Goal: Entertainment & Leisure: Consume media (video, audio)

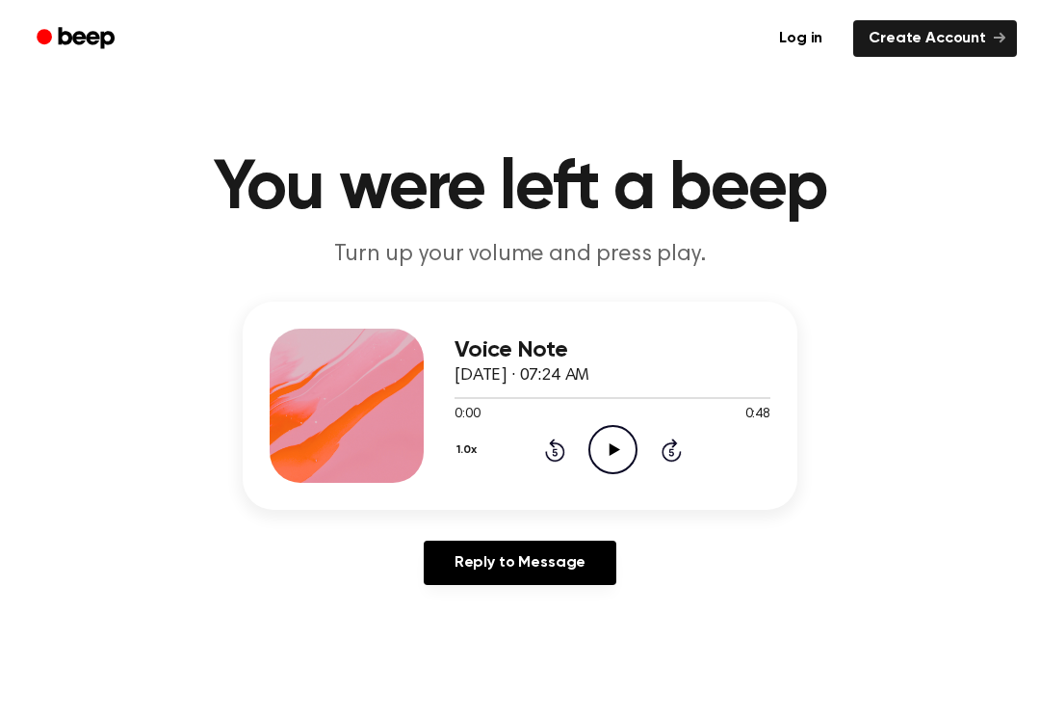
click at [593, 472] on icon "Play Audio" at bounding box center [613, 449] width 49 height 49
click at [593, 472] on icon "Pause Audio" at bounding box center [613, 449] width 49 height 49
click at [606, 445] on icon "Play Audio" at bounding box center [613, 449] width 49 height 49
click at [607, 441] on icon "Pause Audio" at bounding box center [613, 449] width 49 height 49
click at [552, 455] on icon "Rewind 5 seconds" at bounding box center [554, 449] width 21 height 25
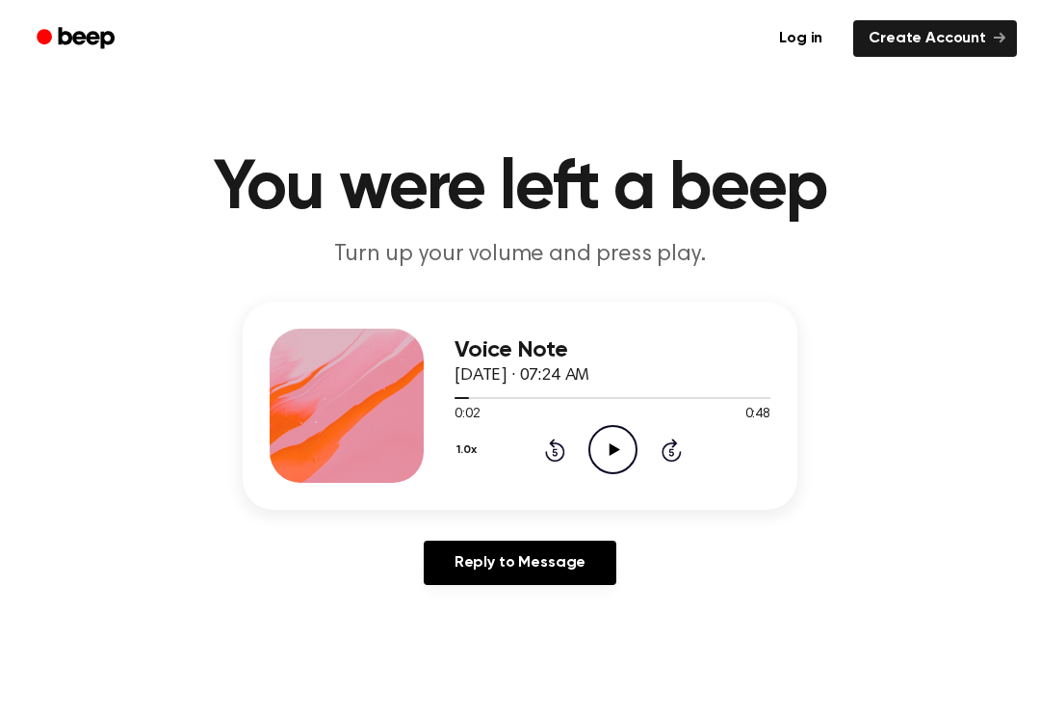
click at [551, 454] on icon "Rewind 5 seconds" at bounding box center [554, 449] width 21 height 25
click at [585, 456] on div "1.0x Rewind 5 seconds Play Audio Skip 5 seconds" at bounding box center [613, 449] width 316 height 49
click at [604, 440] on icon "Play Audio" at bounding box center [613, 449] width 49 height 49
click at [607, 462] on icon "Pause Audio" at bounding box center [613, 449] width 49 height 49
click at [603, 460] on icon "Play Audio" at bounding box center [613, 449] width 49 height 49
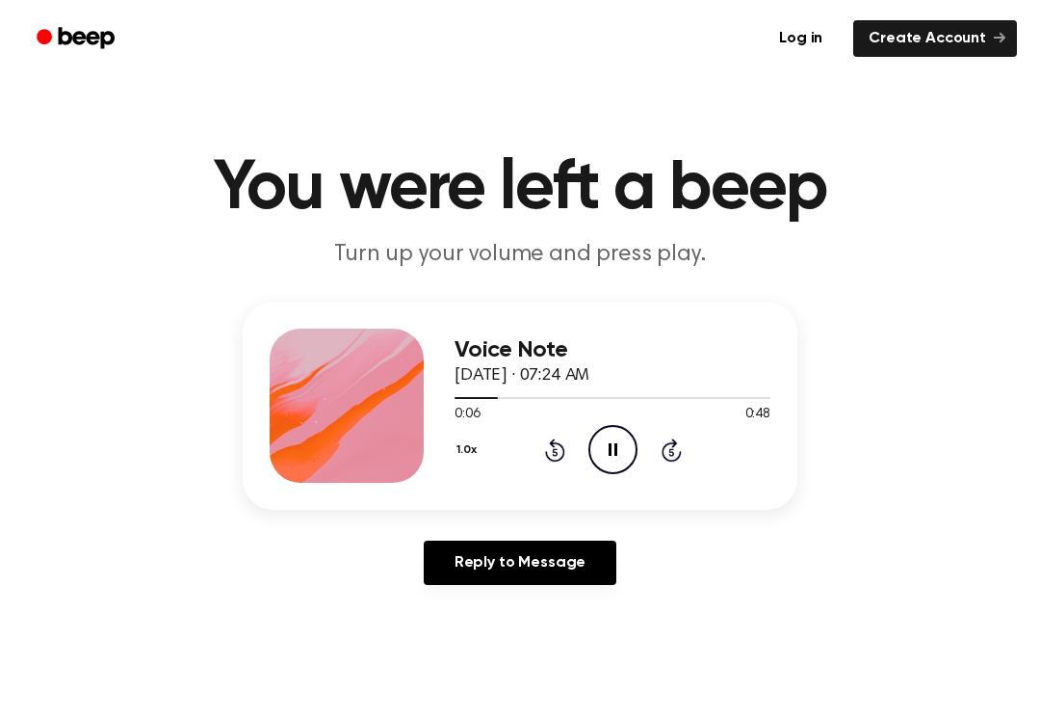
click at [603, 437] on icon "Pause Audio" at bounding box center [613, 449] width 49 height 49
click at [591, 444] on circle at bounding box center [613, 449] width 47 height 47
click at [595, 445] on icon "Pause Audio" at bounding box center [613, 449] width 49 height 49
click at [550, 450] on icon "Rewind 5 seconds" at bounding box center [554, 449] width 21 height 25
click at [561, 426] on div "1.0x Rewind 5 seconds Play Audio Skip 5 seconds" at bounding box center [613, 449] width 316 height 49
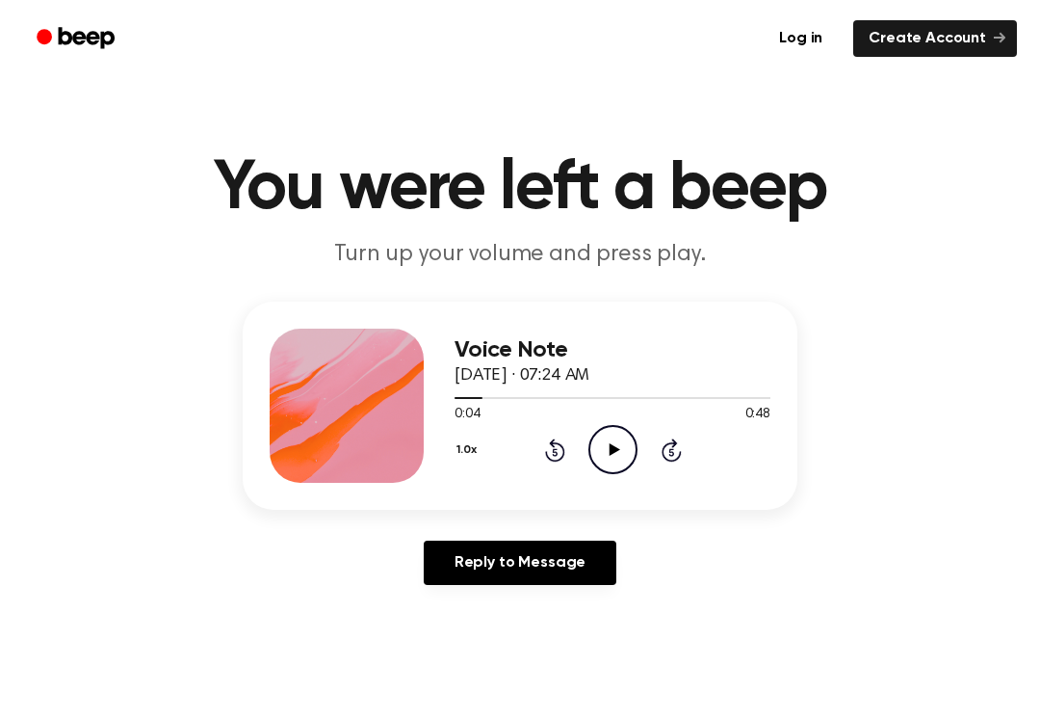
click at [605, 442] on icon "Play Audio" at bounding box center [613, 449] width 49 height 49
click at [590, 430] on icon "Pause Audio" at bounding box center [613, 449] width 49 height 49
click at [615, 441] on icon "Play Audio" at bounding box center [613, 449] width 49 height 49
click at [601, 424] on div "0:15 0:48" at bounding box center [613, 415] width 316 height 20
click at [603, 440] on icon "Pause Audio" at bounding box center [613, 449] width 49 height 49
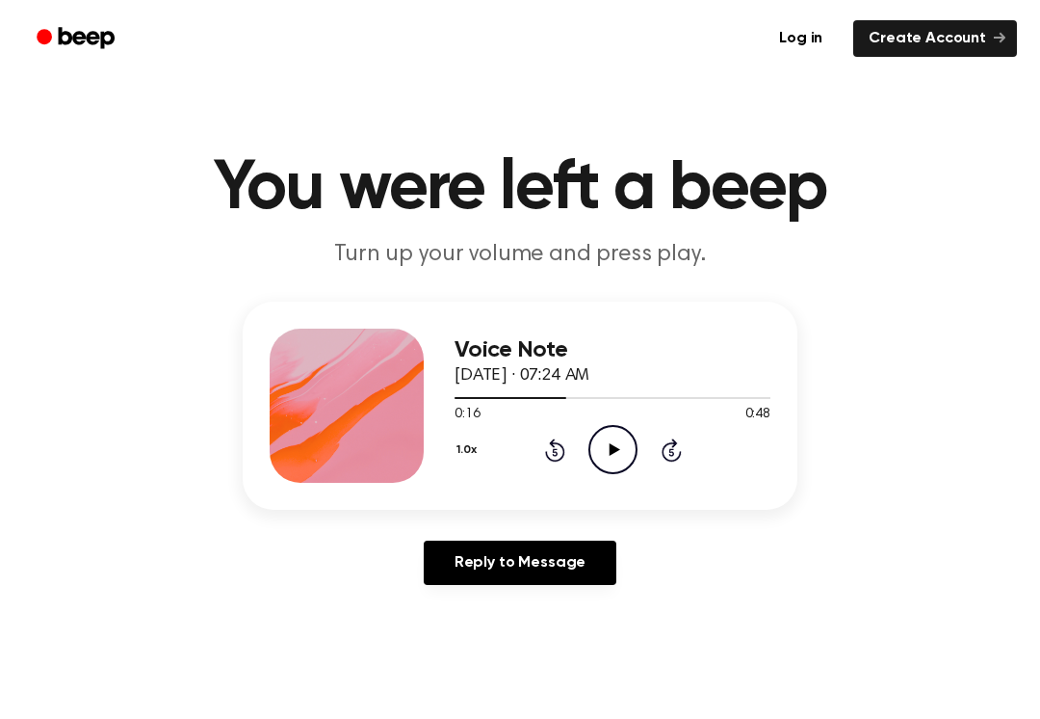
click at [611, 448] on icon at bounding box center [614, 449] width 11 height 13
click at [611, 437] on icon "Pause Audio" at bounding box center [613, 449] width 49 height 49
click at [601, 444] on icon "Play Audio" at bounding box center [613, 449] width 49 height 49
click at [619, 450] on icon "Pause Audio" at bounding box center [613, 449] width 49 height 49
click at [587, 454] on div "1.0x Rewind 5 seconds Play Audio Skip 5 seconds" at bounding box center [613, 449] width 316 height 49
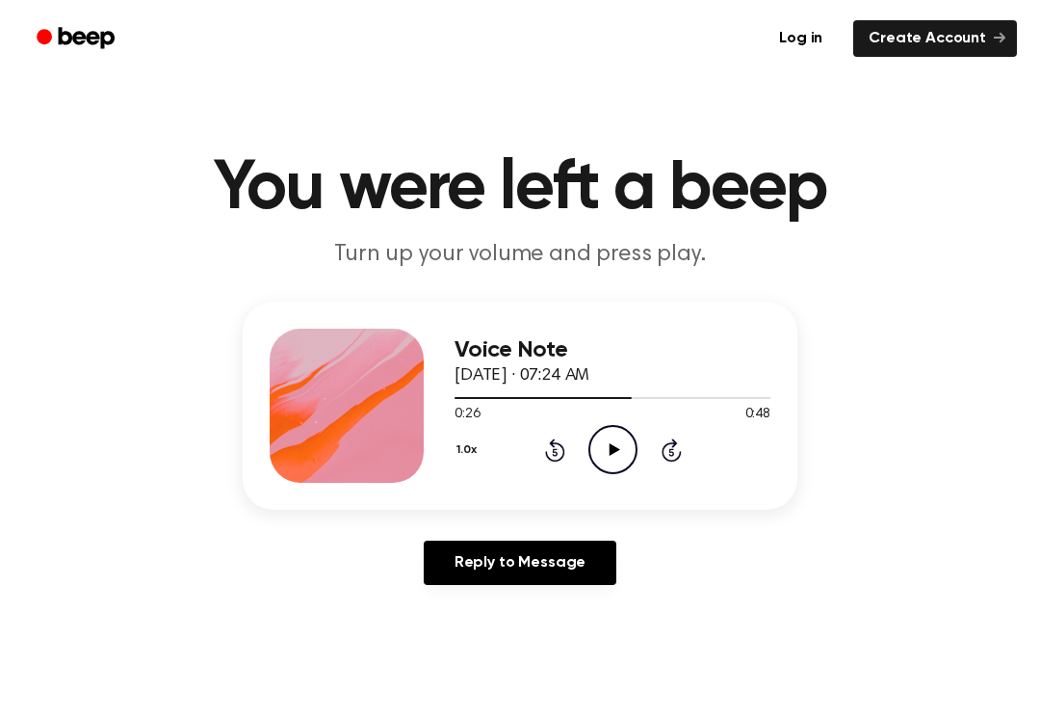
click at [624, 458] on icon "Play Audio" at bounding box center [613, 449] width 49 height 49
click at [619, 454] on icon "Pause Audio" at bounding box center [613, 449] width 49 height 49
click at [625, 447] on icon "Play Audio" at bounding box center [613, 449] width 49 height 49
click at [613, 435] on icon "Pause Audio" at bounding box center [613, 449] width 49 height 49
click at [539, 443] on div "1.0x Rewind 5 seconds Play Audio Skip 5 seconds" at bounding box center [613, 449] width 316 height 49
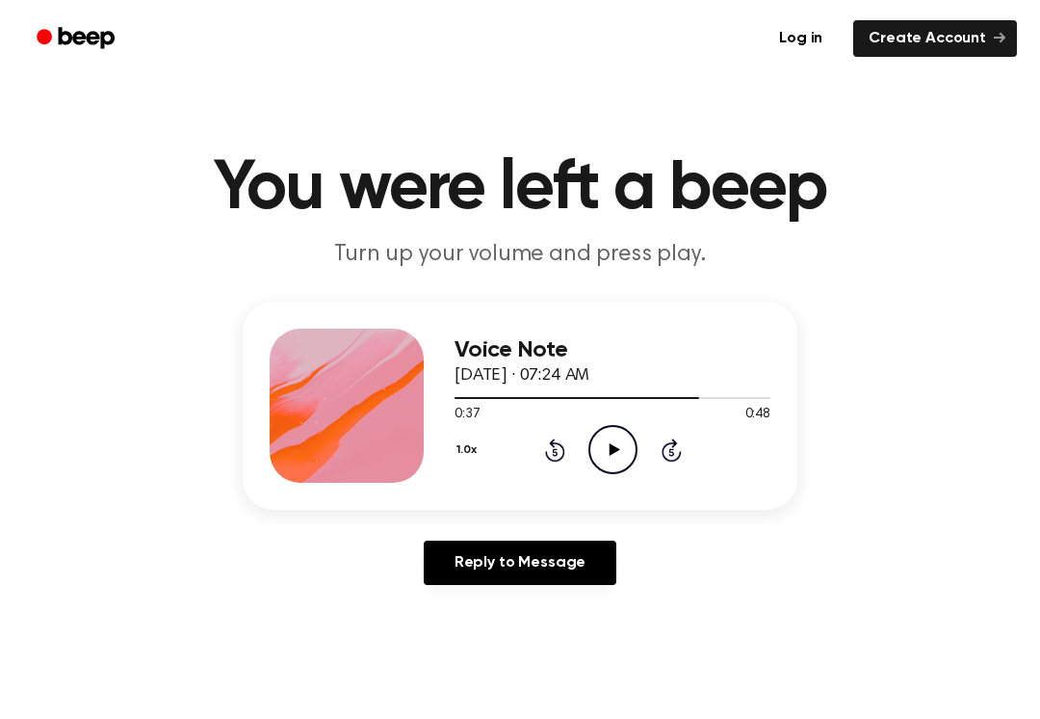
click at [555, 441] on icon "Rewind 5 seconds" at bounding box center [554, 449] width 21 height 25
click at [554, 441] on icon at bounding box center [555, 449] width 20 height 23
click at [613, 447] on icon at bounding box center [614, 449] width 11 height 13
click at [606, 458] on icon "Pause Audio" at bounding box center [613, 449] width 49 height 49
click at [613, 426] on circle at bounding box center [613, 449] width 47 height 47
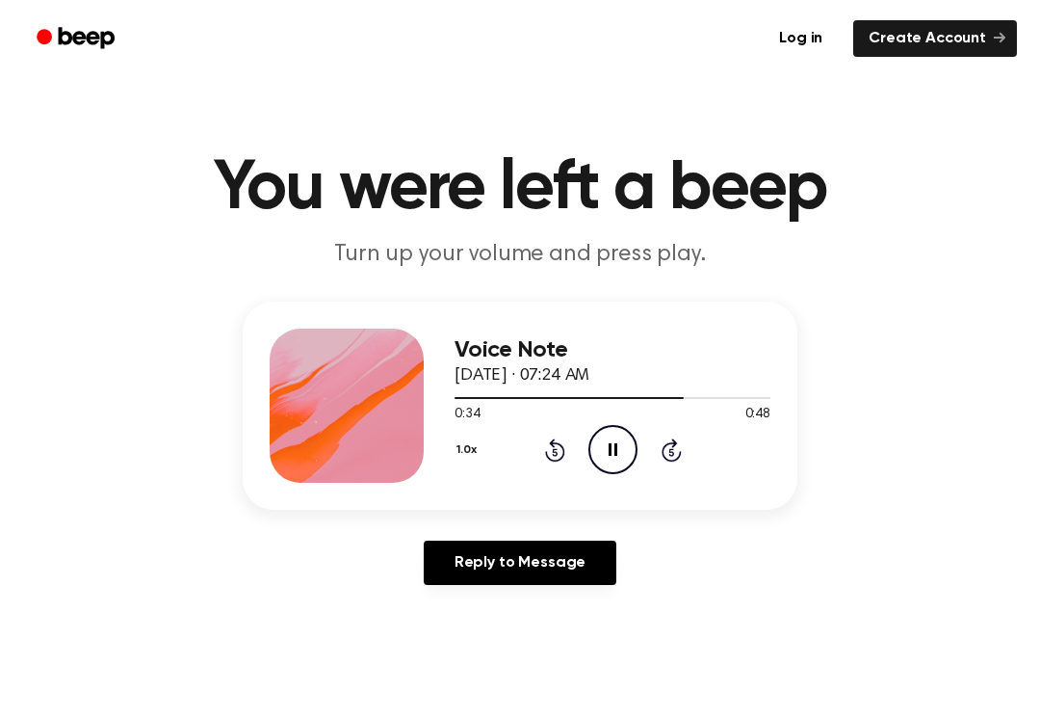
click at [617, 444] on icon at bounding box center [613, 449] width 9 height 13
click at [622, 452] on icon "Play Audio" at bounding box center [613, 449] width 49 height 49
click at [636, 454] on circle at bounding box center [613, 449] width 47 height 47
click at [552, 443] on icon at bounding box center [555, 449] width 20 height 23
click at [557, 460] on icon at bounding box center [555, 449] width 20 height 23
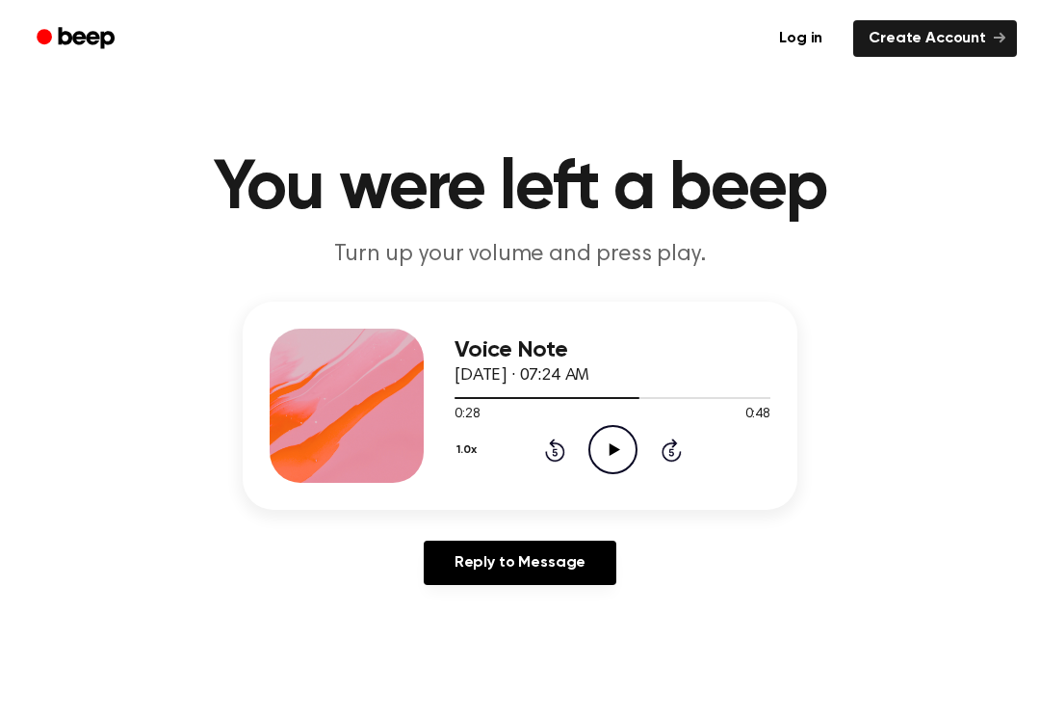
click at [600, 451] on icon "Play Audio" at bounding box center [613, 449] width 49 height 49
click at [618, 443] on icon "Pause Audio" at bounding box center [613, 449] width 49 height 49
click at [603, 445] on icon "Play Audio" at bounding box center [613, 449] width 49 height 49
click at [623, 445] on icon "Pause Audio" at bounding box center [613, 449] width 49 height 49
click at [620, 442] on icon "Play Audio" at bounding box center [613, 449] width 49 height 49
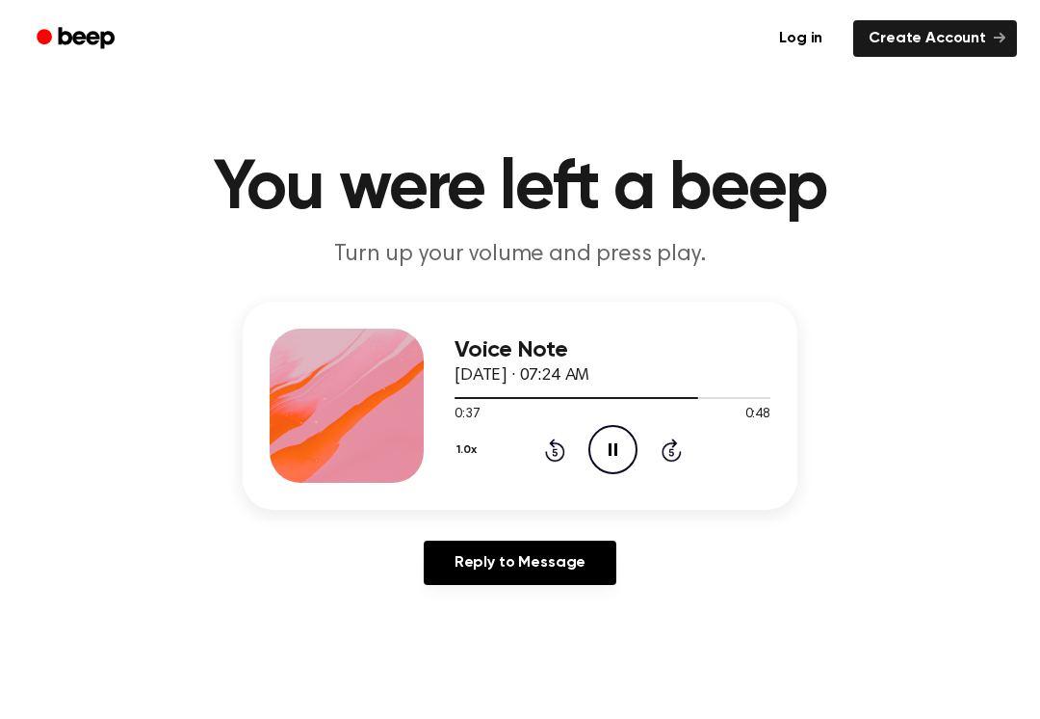
click at [613, 445] on icon "Pause Audio" at bounding box center [613, 449] width 49 height 49
click at [617, 449] on icon at bounding box center [614, 449] width 11 height 13
click at [609, 442] on icon "Pause Audio" at bounding box center [613, 449] width 49 height 49
